Goal: Information Seeking & Learning: Find specific fact

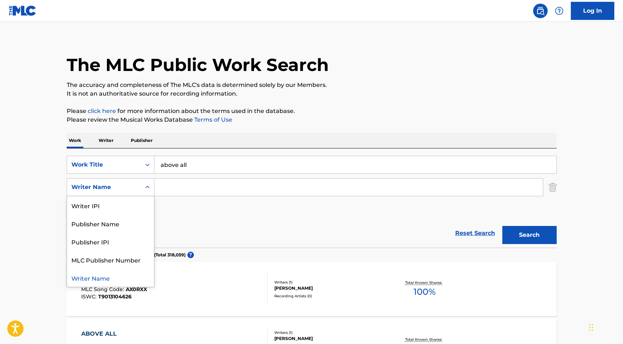
click at [99, 276] on div "Writer Name" at bounding box center [110, 278] width 87 height 18
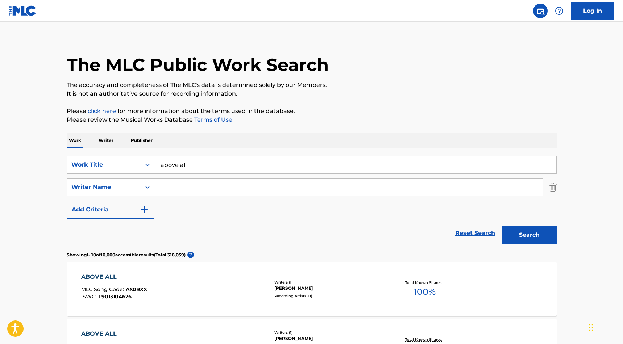
click at [173, 185] on input "Search Form" at bounding box center [348, 187] width 388 height 17
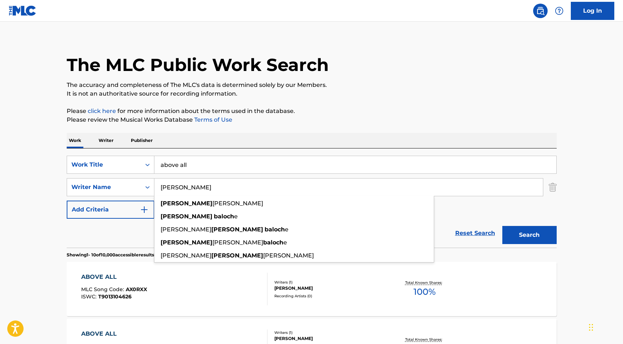
type input "[PERSON_NAME]"
click at [529, 235] on button "Search" at bounding box center [529, 235] width 54 height 18
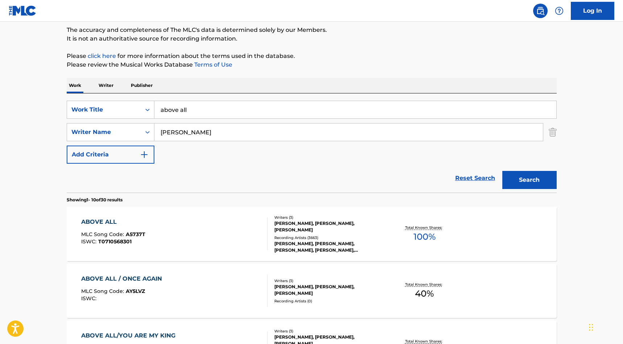
scroll to position [79, 0]
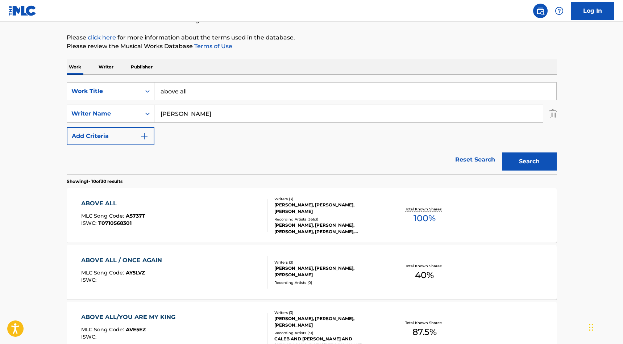
click at [112, 203] on div "ABOVE ALL" at bounding box center [113, 203] width 64 height 9
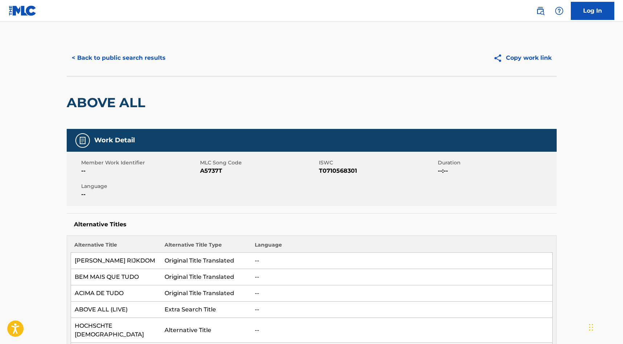
click at [118, 62] on button "< Back to public search results" at bounding box center [119, 58] width 104 height 18
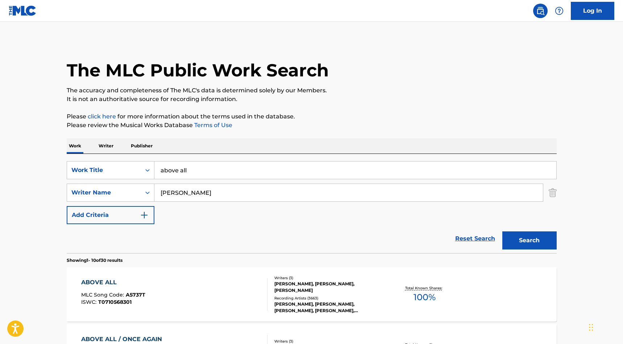
scroll to position [79, 0]
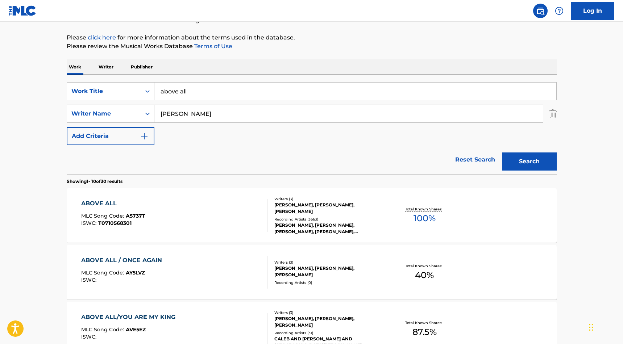
click at [190, 94] on input "above all" at bounding box center [355, 91] width 402 height 17
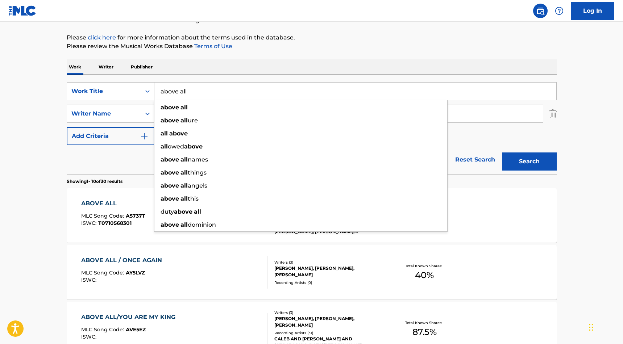
click at [190, 94] on input "above all" at bounding box center [355, 91] width 402 height 17
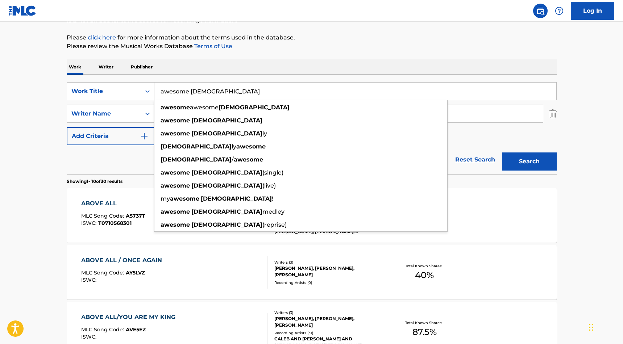
type input "awesome [DEMOGRAPHIC_DATA]"
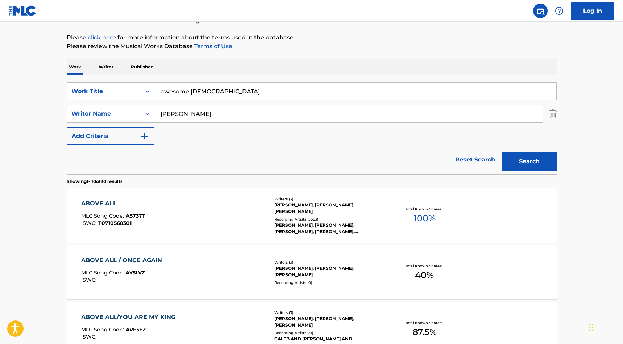
click at [195, 114] on input "[PERSON_NAME]" at bounding box center [348, 113] width 388 height 17
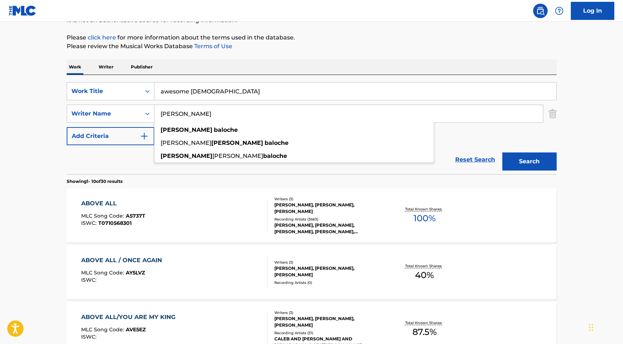
click at [195, 114] on input "[PERSON_NAME]" at bounding box center [348, 113] width 388 height 17
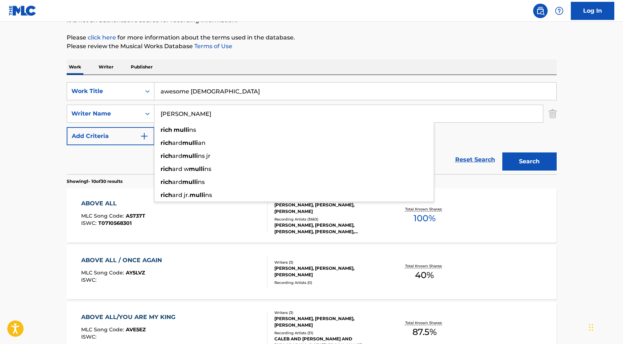
type input "[PERSON_NAME]"
click at [529, 162] on button "Search" at bounding box center [529, 162] width 54 height 18
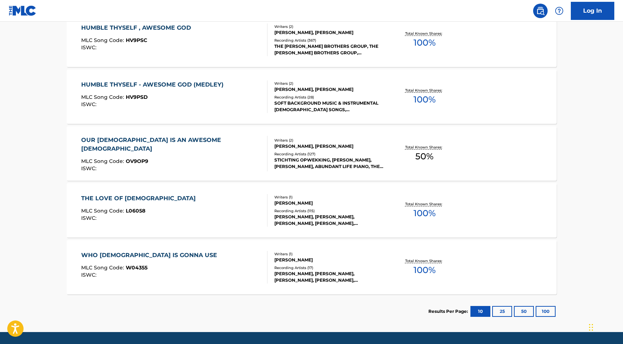
scroll to position [252, 0]
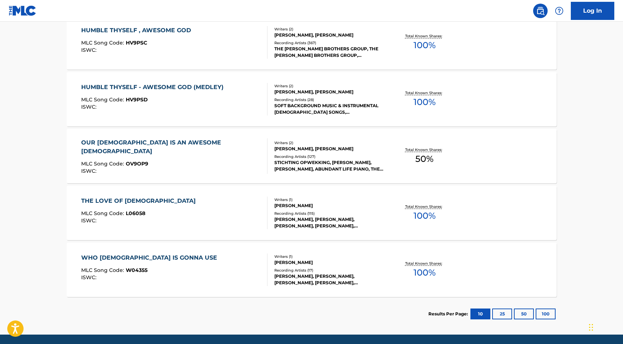
click at [154, 145] on div "OUR [DEMOGRAPHIC_DATA] IS AN AWESOME [DEMOGRAPHIC_DATA]" at bounding box center [171, 146] width 180 height 17
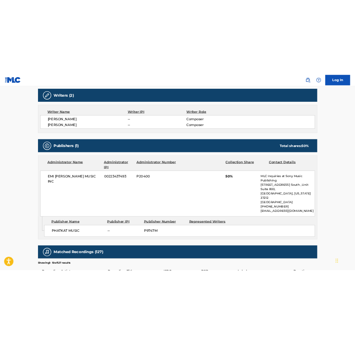
scroll to position [245, 0]
